Goal: Task Accomplishment & Management: Manage account settings

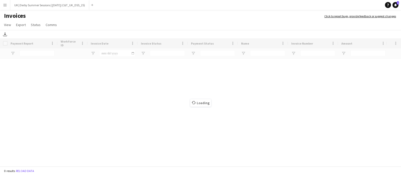
click at [5, 3] on app-icon "Menu" at bounding box center [5, 5] width 4 height 4
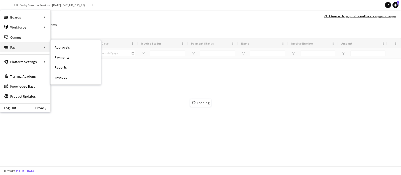
click at [23, 46] on div "Pay Pay" at bounding box center [25, 47] width 50 height 10
click at [43, 47] on div "Pay Pay" at bounding box center [25, 47] width 50 height 10
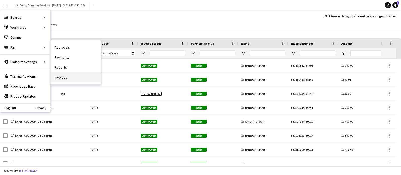
click at [66, 75] on link "Invoices" at bounding box center [76, 77] width 50 height 10
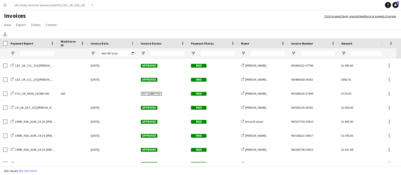
click at [134, 41] on span at bounding box center [132, 43] width 5 height 5
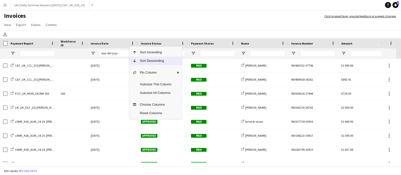
click at [137, 60] on span "Sort Descending" at bounding box center [156, 61] width 38 height 9
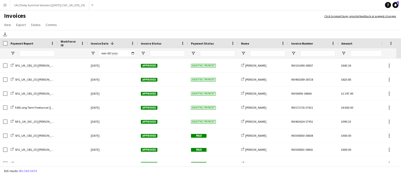
click at [2, 5] on button "Menu" at bounding box center [5, 5] width 10 height 10
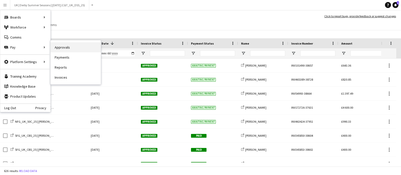
click at [67, 44] on link "Approvals" at bounding box center [76, 47] width 50 height 10
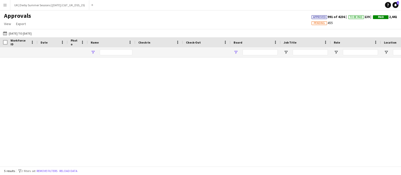
type input "****"
type input "**********"
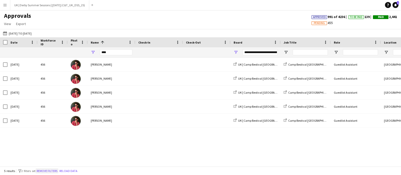
click at [54, 168] on button "Remove filters" at bounding box center [47, 171] width 23 height 6
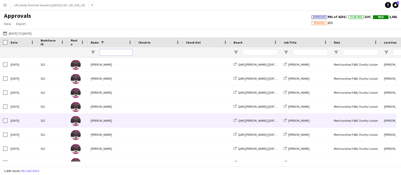
click at [118, 53] on input "Name Filter Input" at bounding box center [116, 52] width 33 height 6
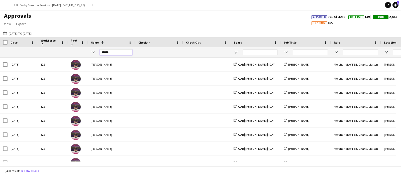
type input "******"
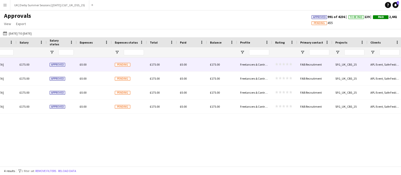
click at [84, 63] on span "£0.00" at bounding box center [83, 65] width 7 height 4
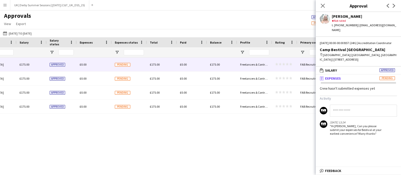
click at [3, 6] on button "Menu" at bounding box center [5, 5] width 10 height 10
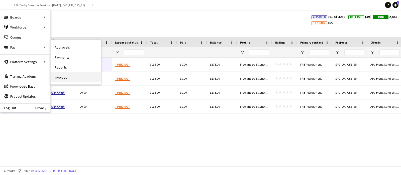
click at [61, 74] on link "Invoices" at bounding box center [76, 77] width 50 height 10
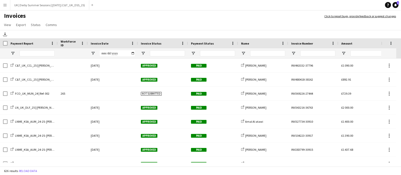
click at [133, 42] on span at bounding box center [132, 43] width 5 height 5
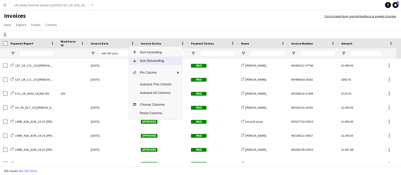
click at [149, 62] on span "Sort Descending" at bounding box center [156, 61] width 38 height 9
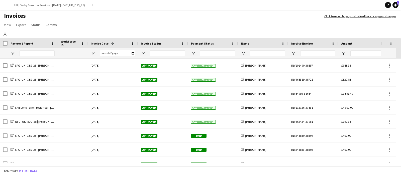
click at [0, 7] on button "Menu" at bounding box center [5, 5] width 10 height 10
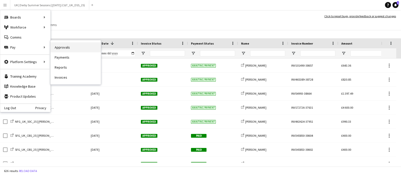
click at [68, 48] on link "Approvals" at bounding box center [76, 47] width 50 height 10
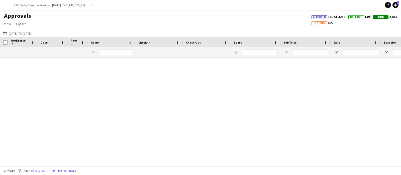
type input "******"
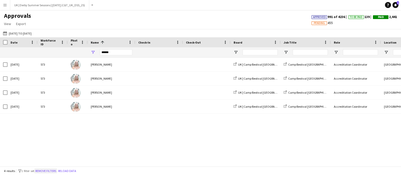
click at [51, 169] on button "Remove filters" at bounding box center [45, 171] width 23 height 6
